Goal: Task Accomplishment & Management: Complete application form

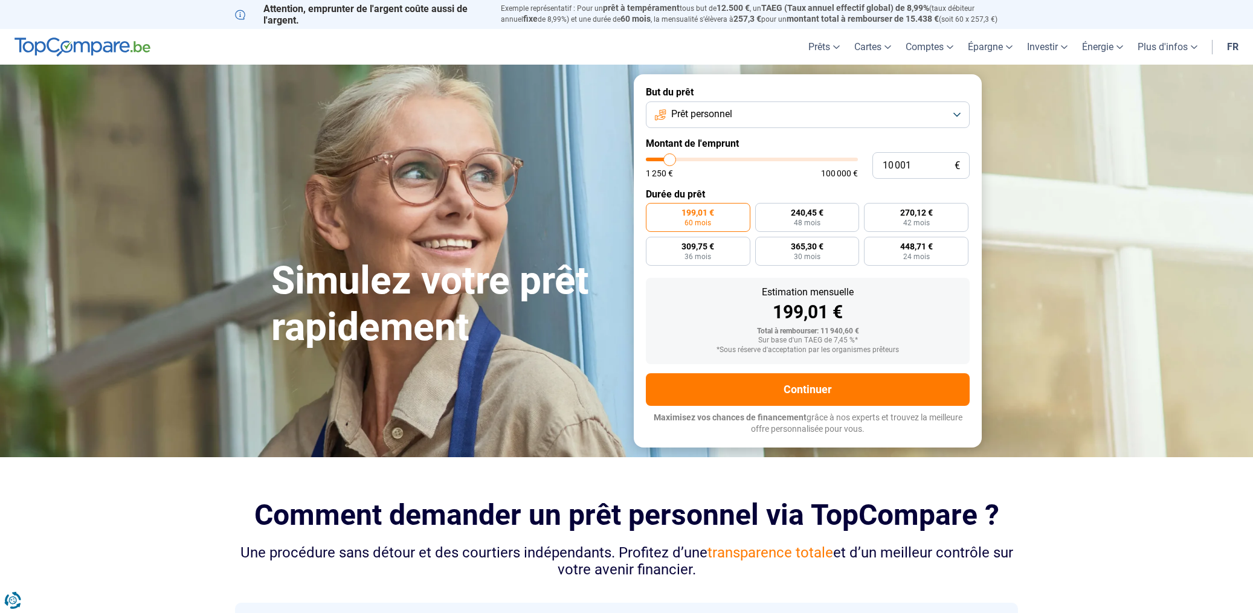
type input "58 000"
type input "58000"
click at [767, 159] on input "range" at bounding box center [752, 160] width 212 height 4
radio input "false"
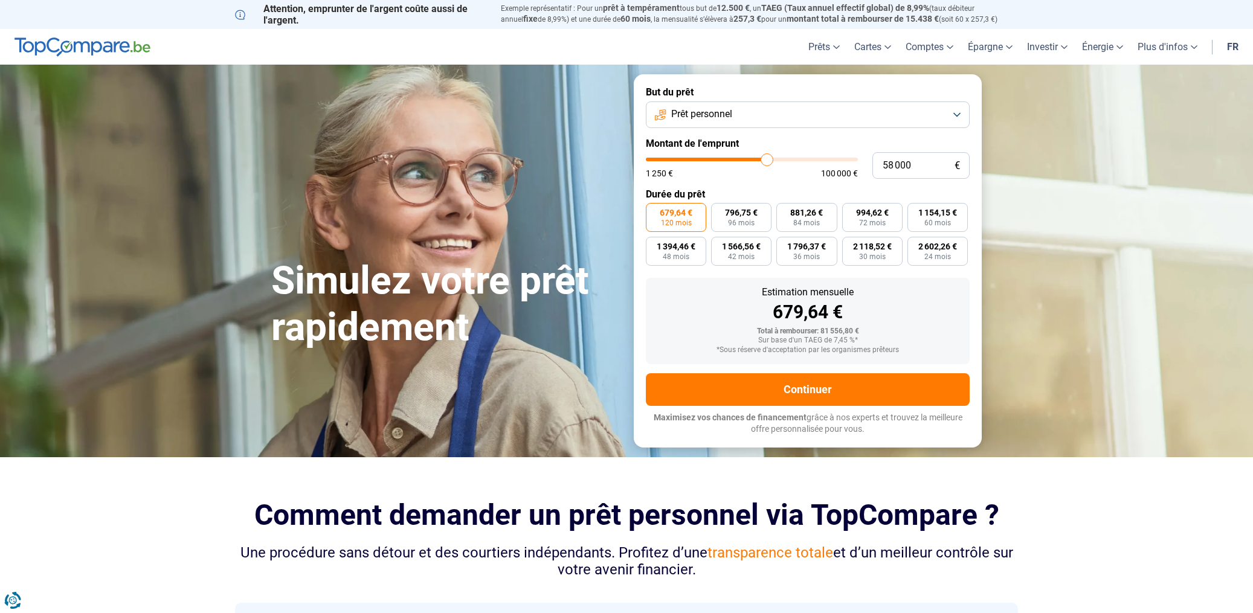
type input "59 750"
type input "59750"
type input "60 000"
type input "60000"
type input "60 250"
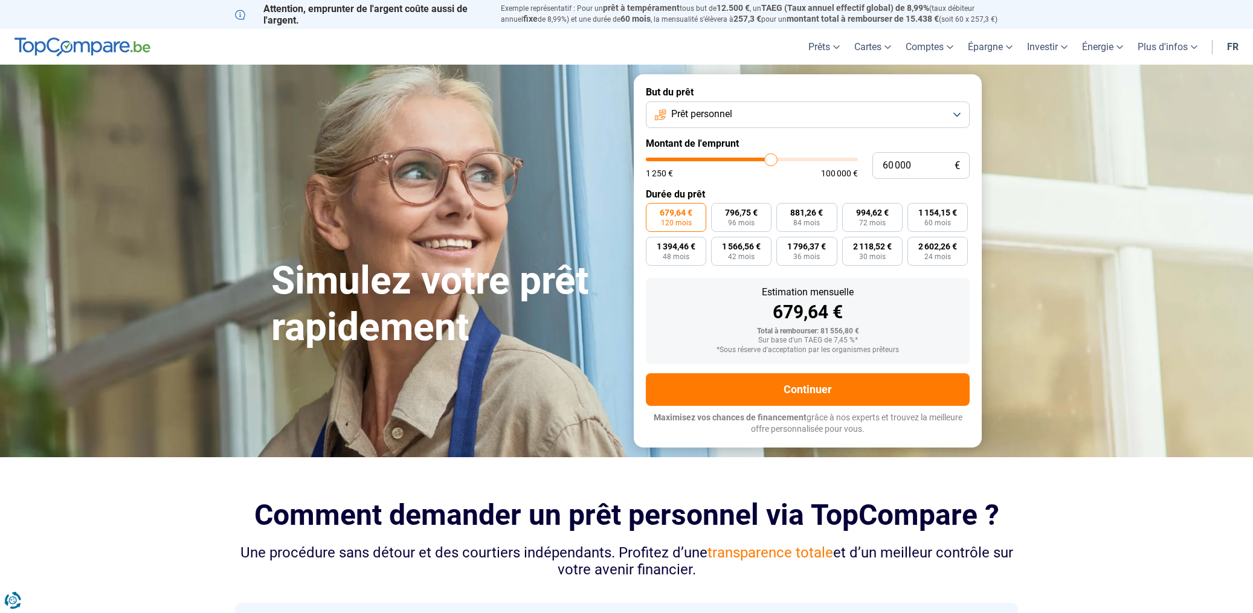
type input "60250"
type input "60 500"
type input "60500"
type input "61 250"
type input "61250"
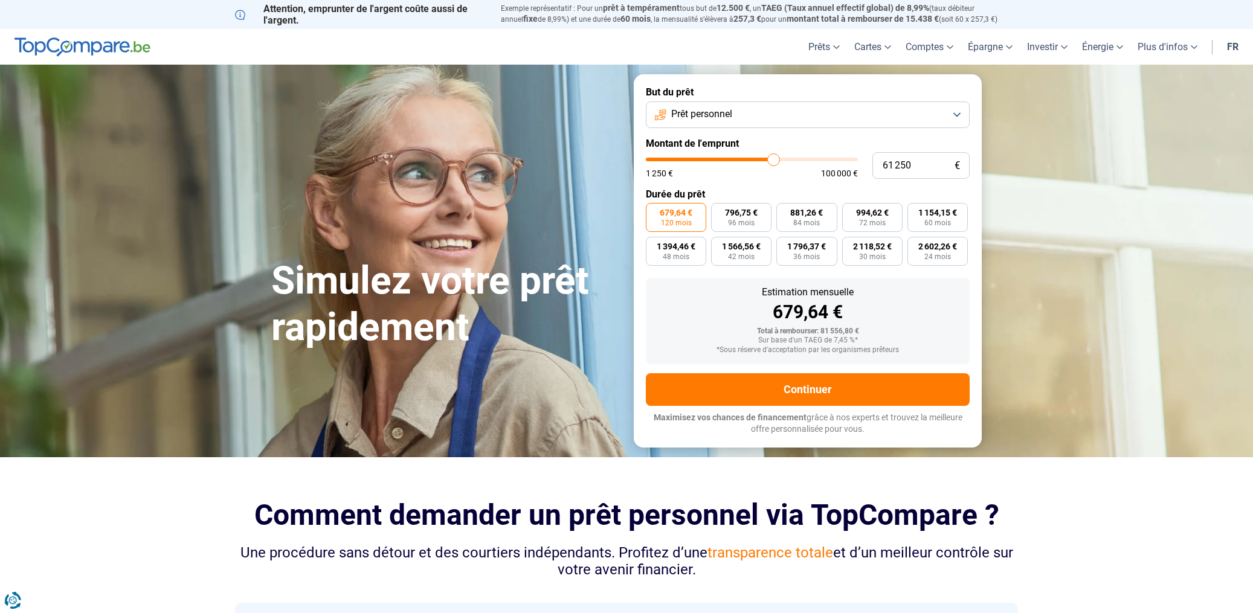
type input "61 750"
type input "61750"
type input "62 500"
type input "62500"
type input "63 250"
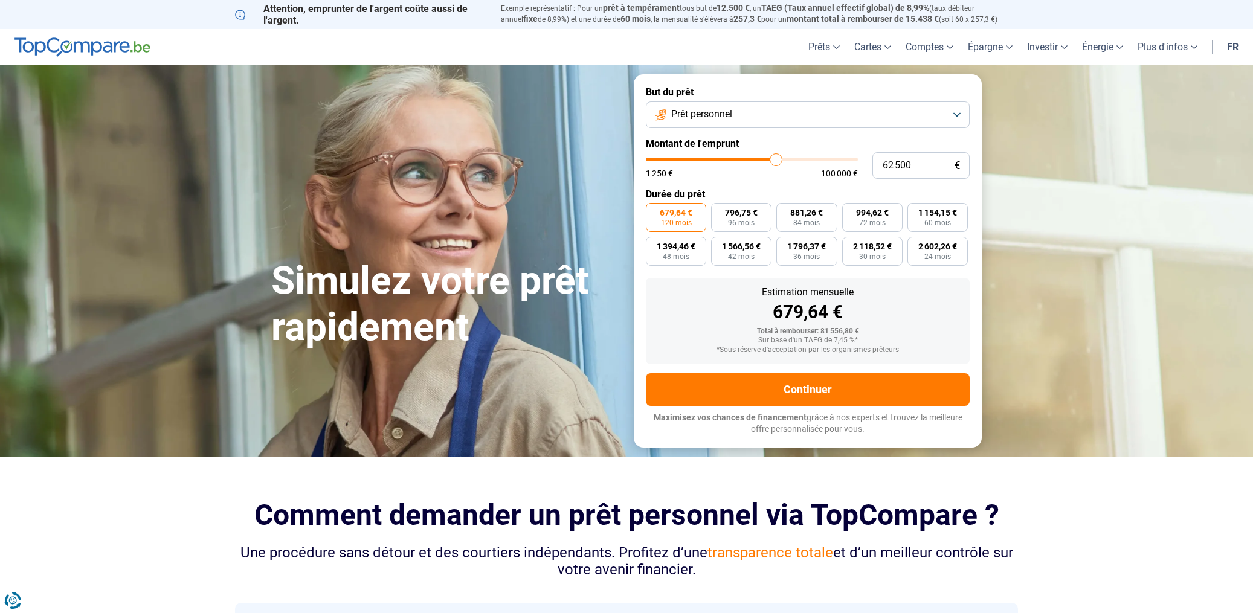
type input "63250"
type input "63 750"
type input "63750"
type input "64 250"
type input "64250"
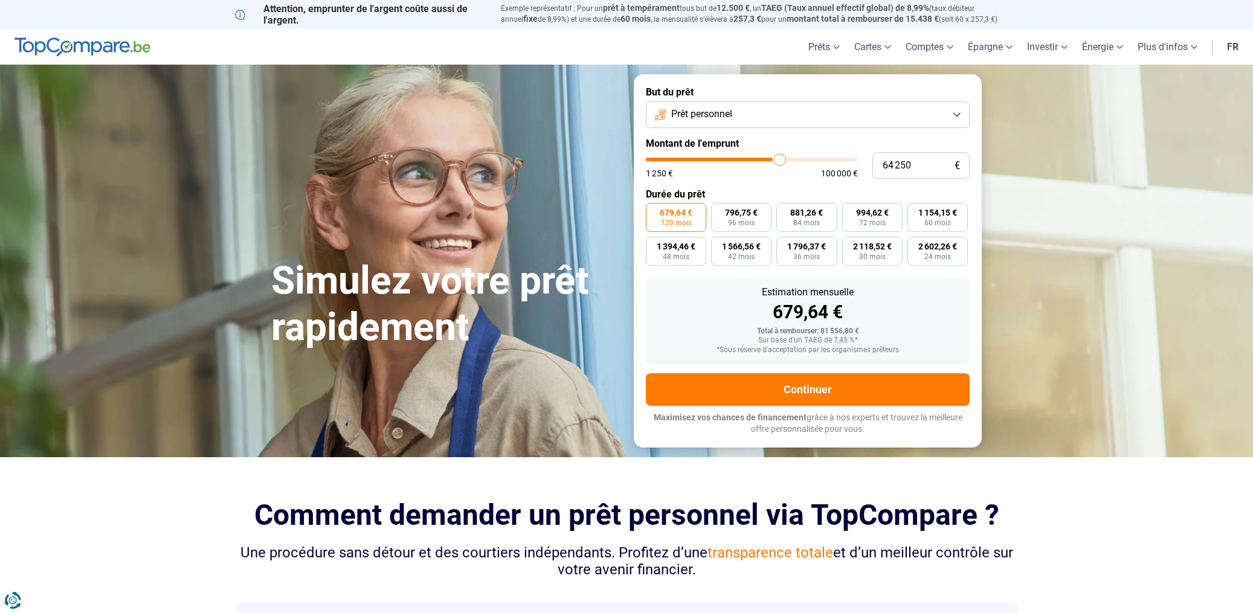
type input "64 750"
type input "64750"
type input "65 250"
type input "65250"
type input "65 500"
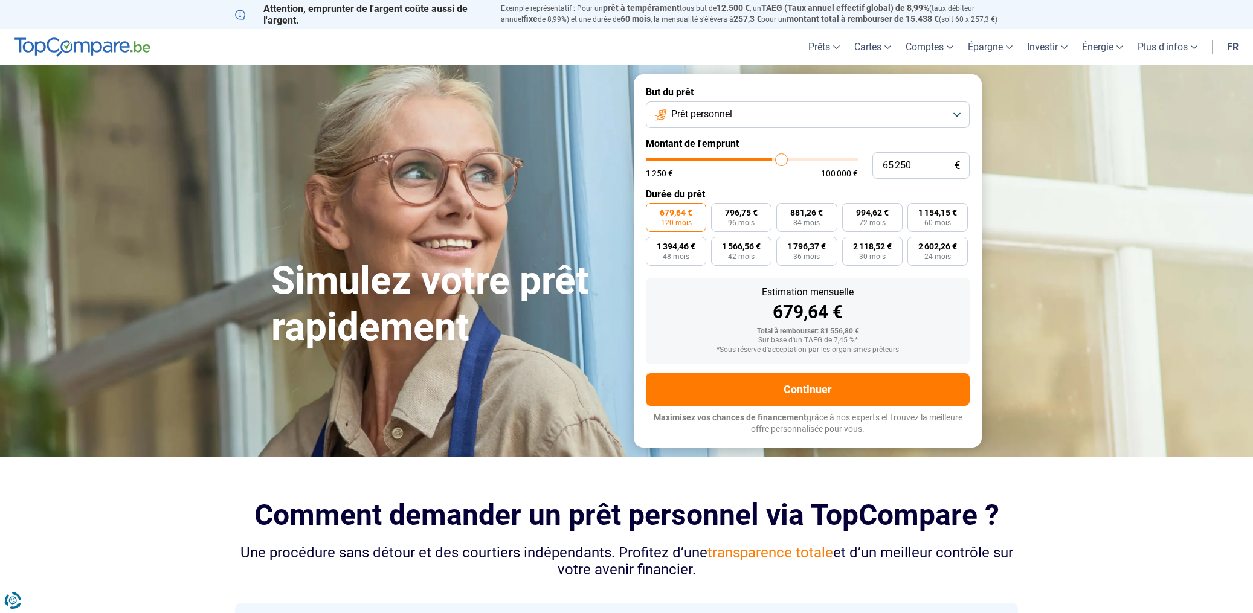
type input "65500"
type input "65 750"
type input "65750"
type input "66 250"
type input "66250"
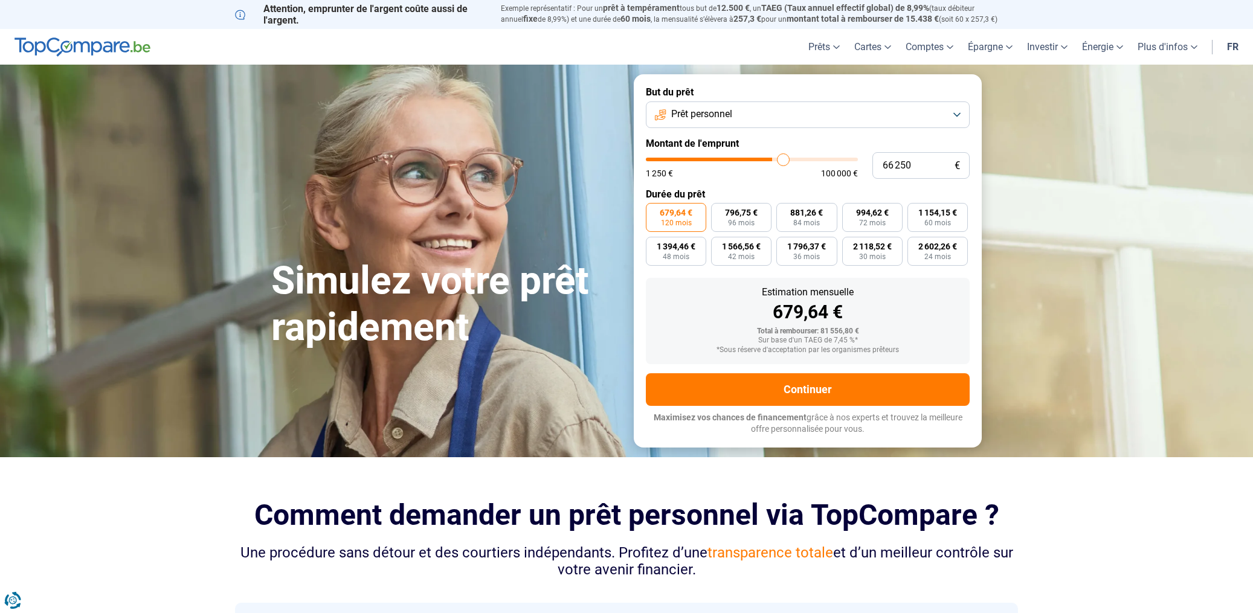
type input "66 500"
type input "66500"
type input "67 000"
type input "67000"
type input "67 250"
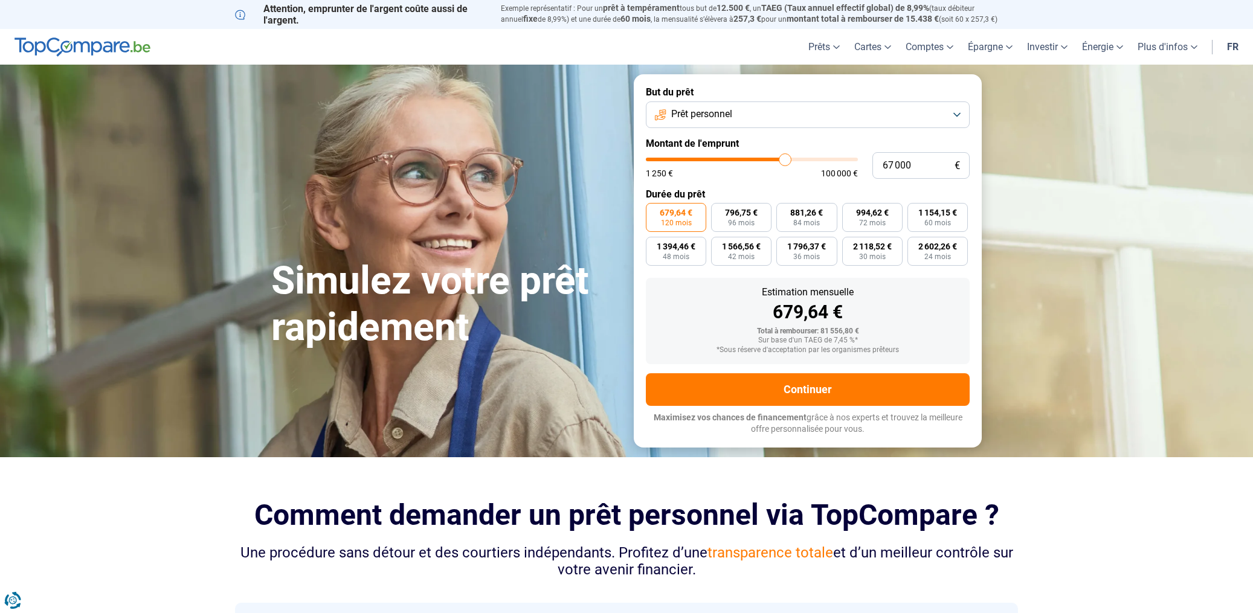
type input "67250"
type input "67 000"
type input "67000"
type input "66 750"
type input "66750"
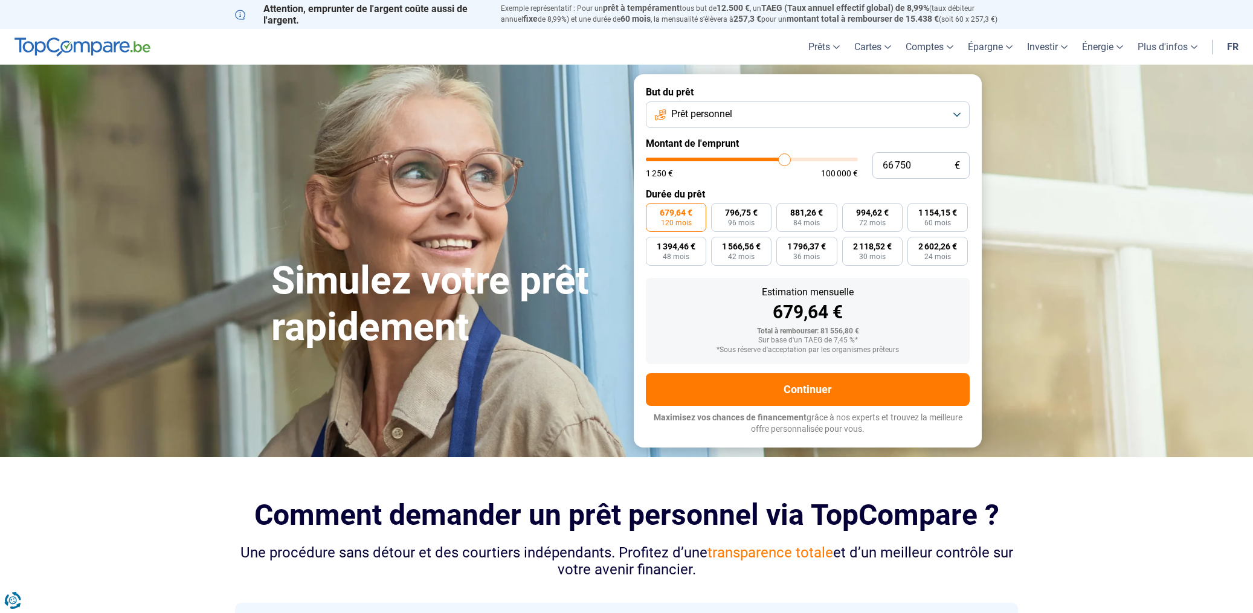
type input "66 500"
type input "66500"
type input "66 250"
type input "66250"
type input "66 000"
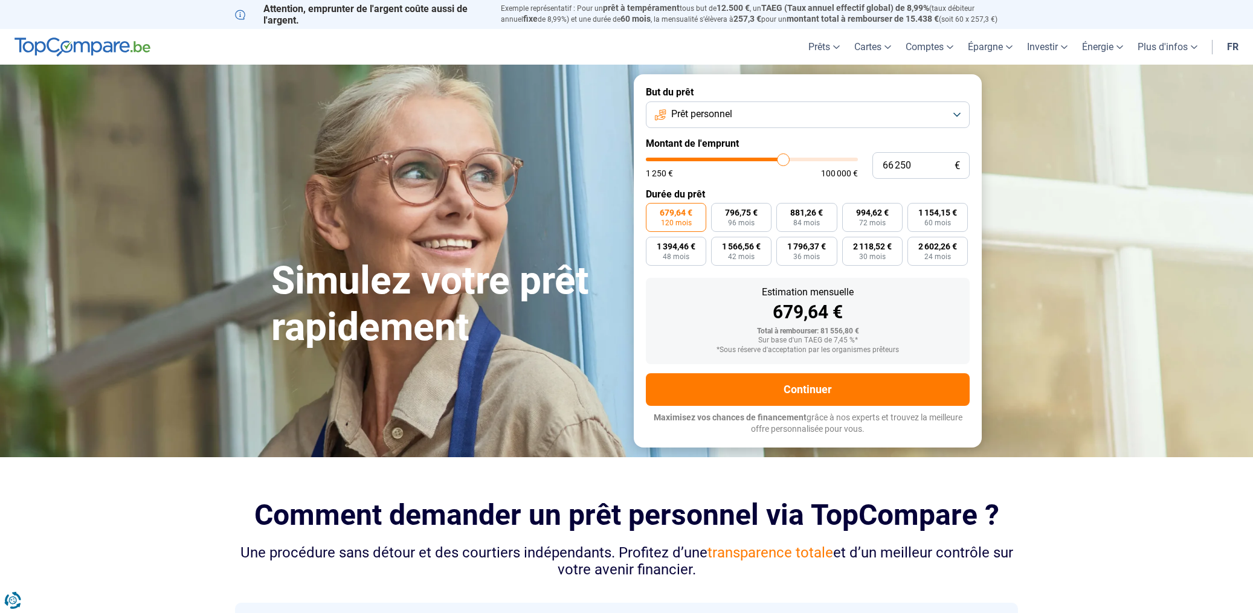
type input "66000"
type input "65 750"
type input "65750"
type input "66 000"
drag, startPoint x: 771, startPoint y: 160, endPoint x: 783, endPoint y: 161, distance: 12.1
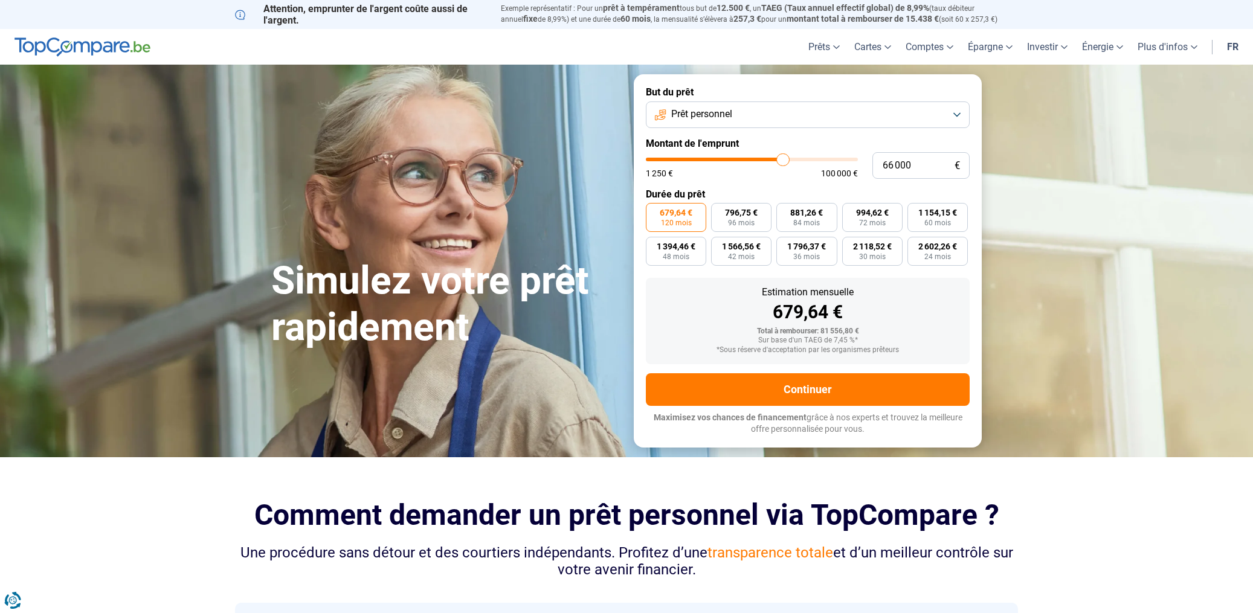
type input "66000"
click at [783, 161] on input "range" at bounding box center [752, 160] width 212 height 4
click at [783, 111] on button "Prêt personnel" at bounding box center [808, 115] width 324 height 27
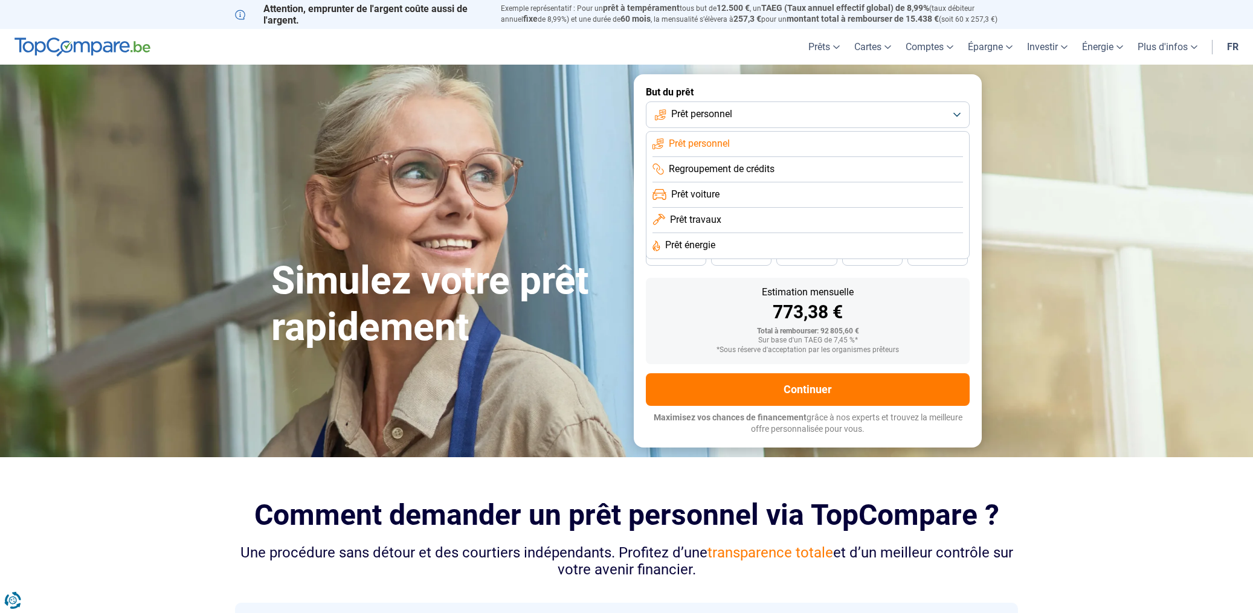
click at [737, 191] on li "Prêt voiture" at bounding box center [808, 195] width 311 height 25
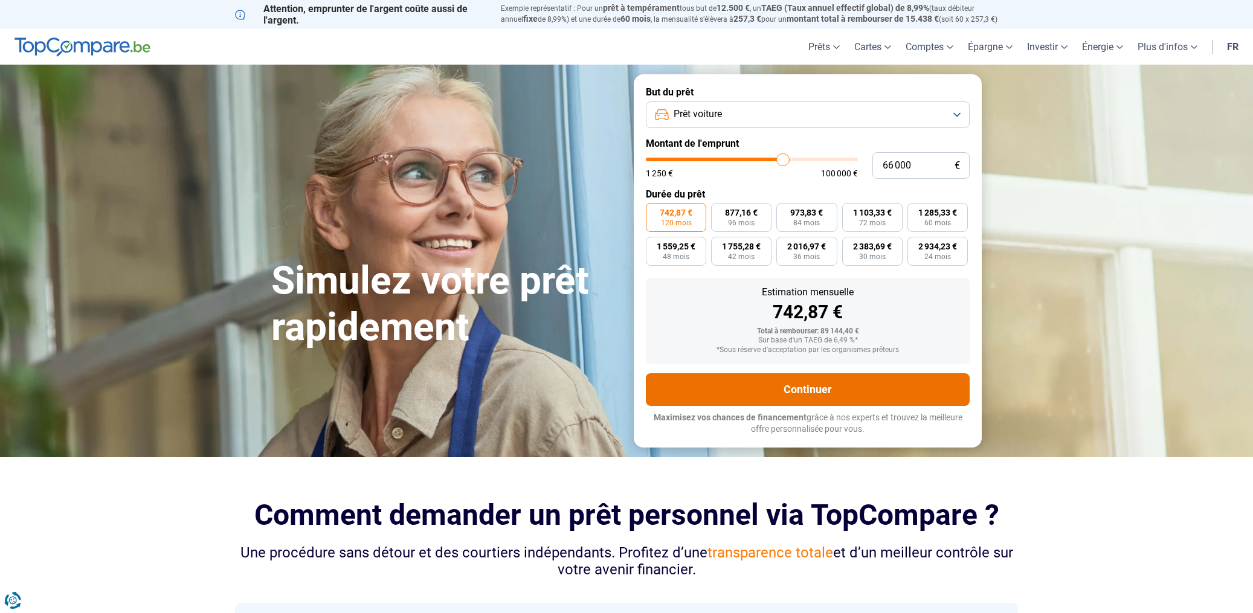
click at [812, 382] on button "Continuer" at bounding box center [808, 389] width 324 height 33
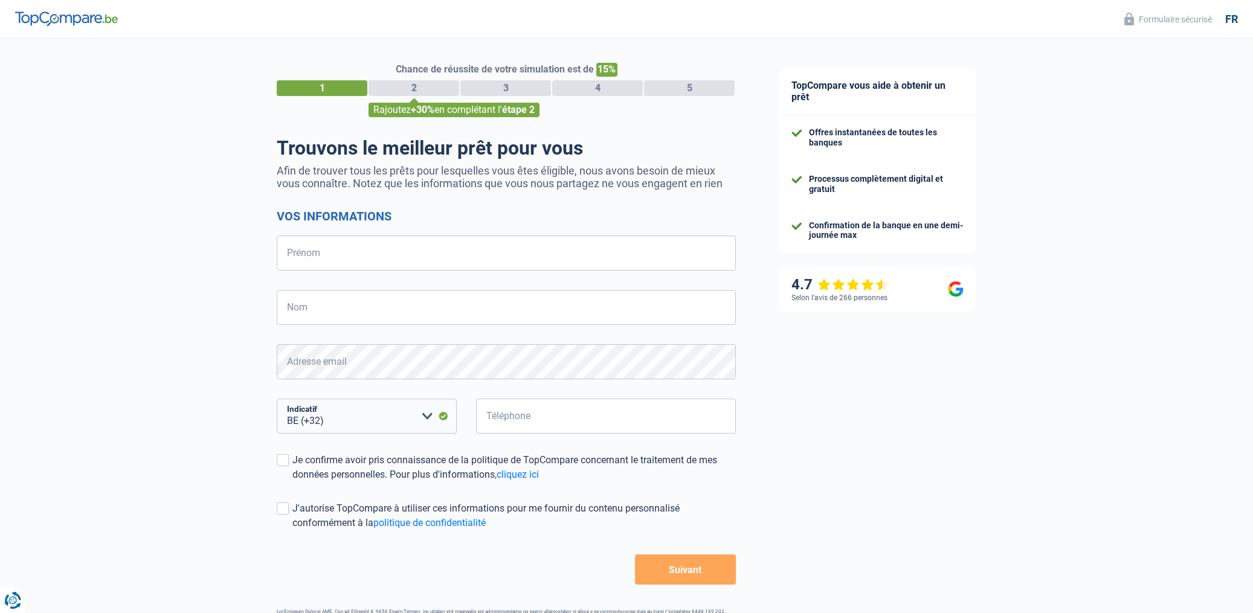
select select "32"
